Goal: Task Accomplishment & Management: Complete application form

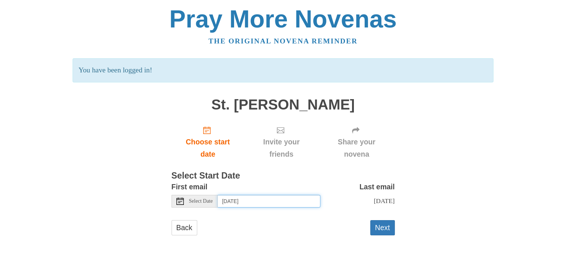
click at [258, 201] on input "Friday, September 5th" at bounding box center [269, 201] width 103 height 13
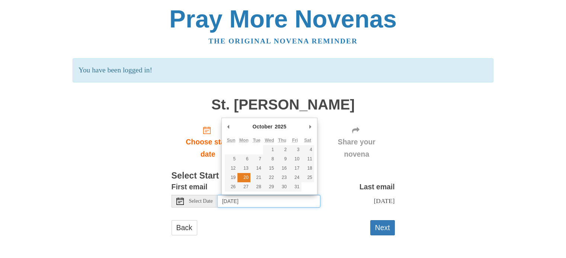
type input "Monday, October 20th"
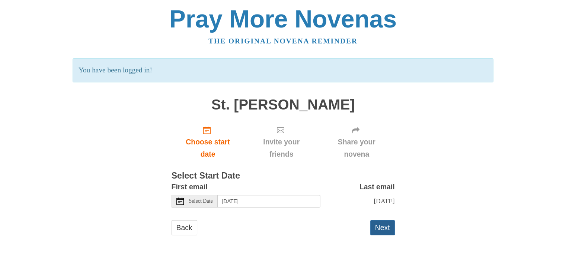
click at [385, 236] on button "Next" at bounding box center [382, 228] width 25 height 15
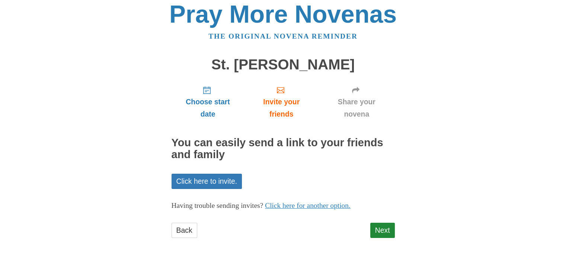
scroll to position [6, 0]
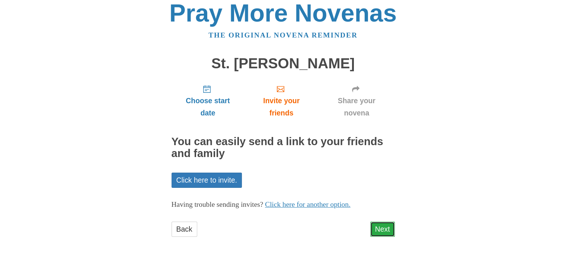
click at [381, 231] on link "Next" at bounding box center [382, 229] width 25 height 15
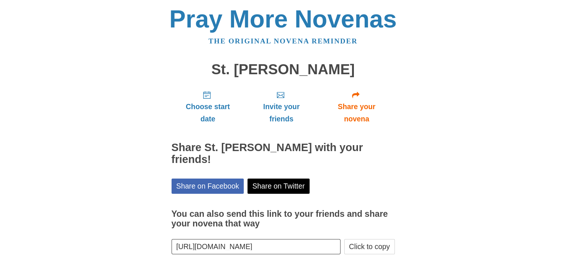
scroll to position [28, 0]
